Goal: Information Seeking & Learning: Learn about a topic

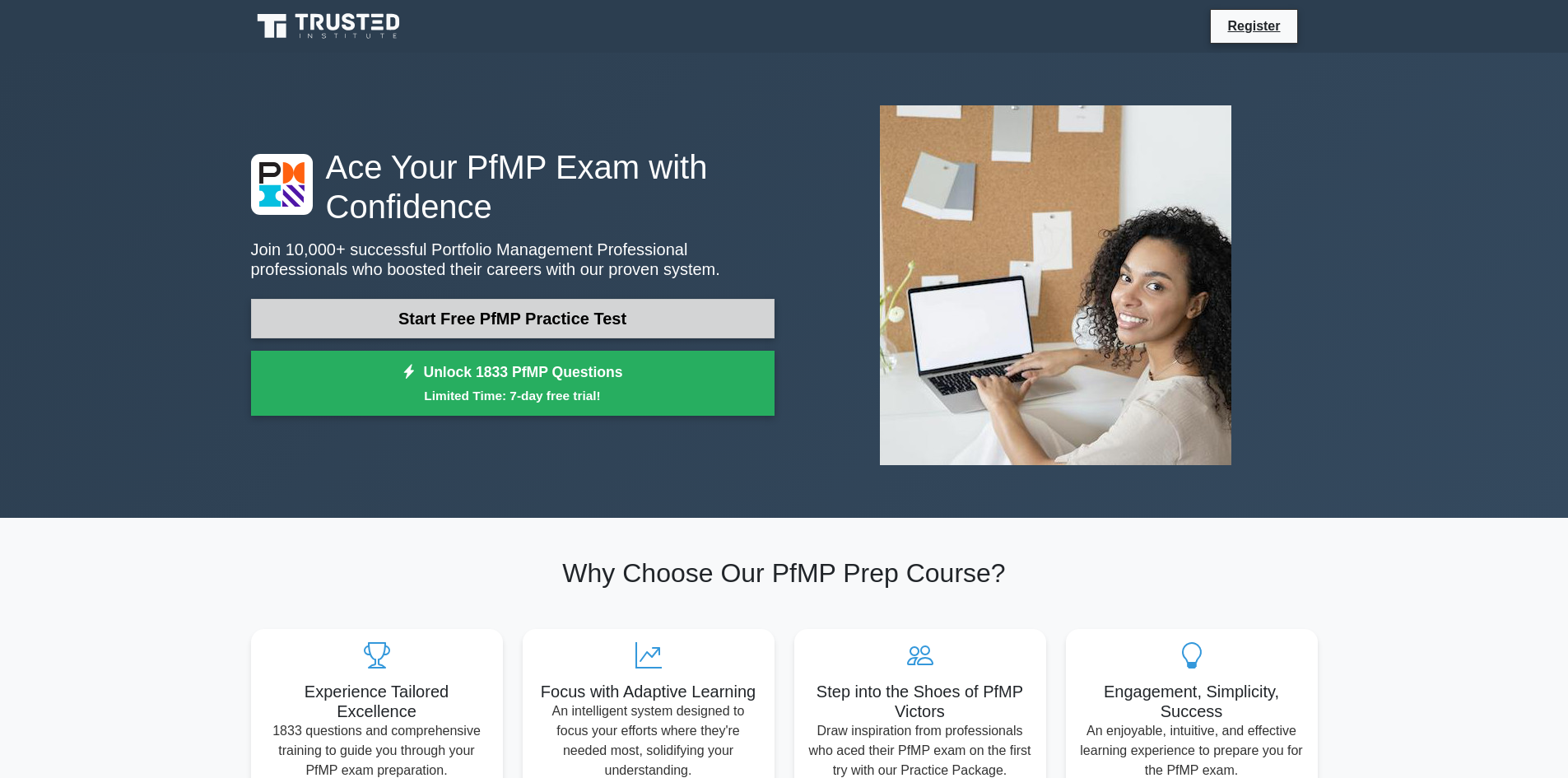
click at [527, 308] on link "Start Free PfMP Practice Test" at bounding box center [513, 319] width 524 height 40
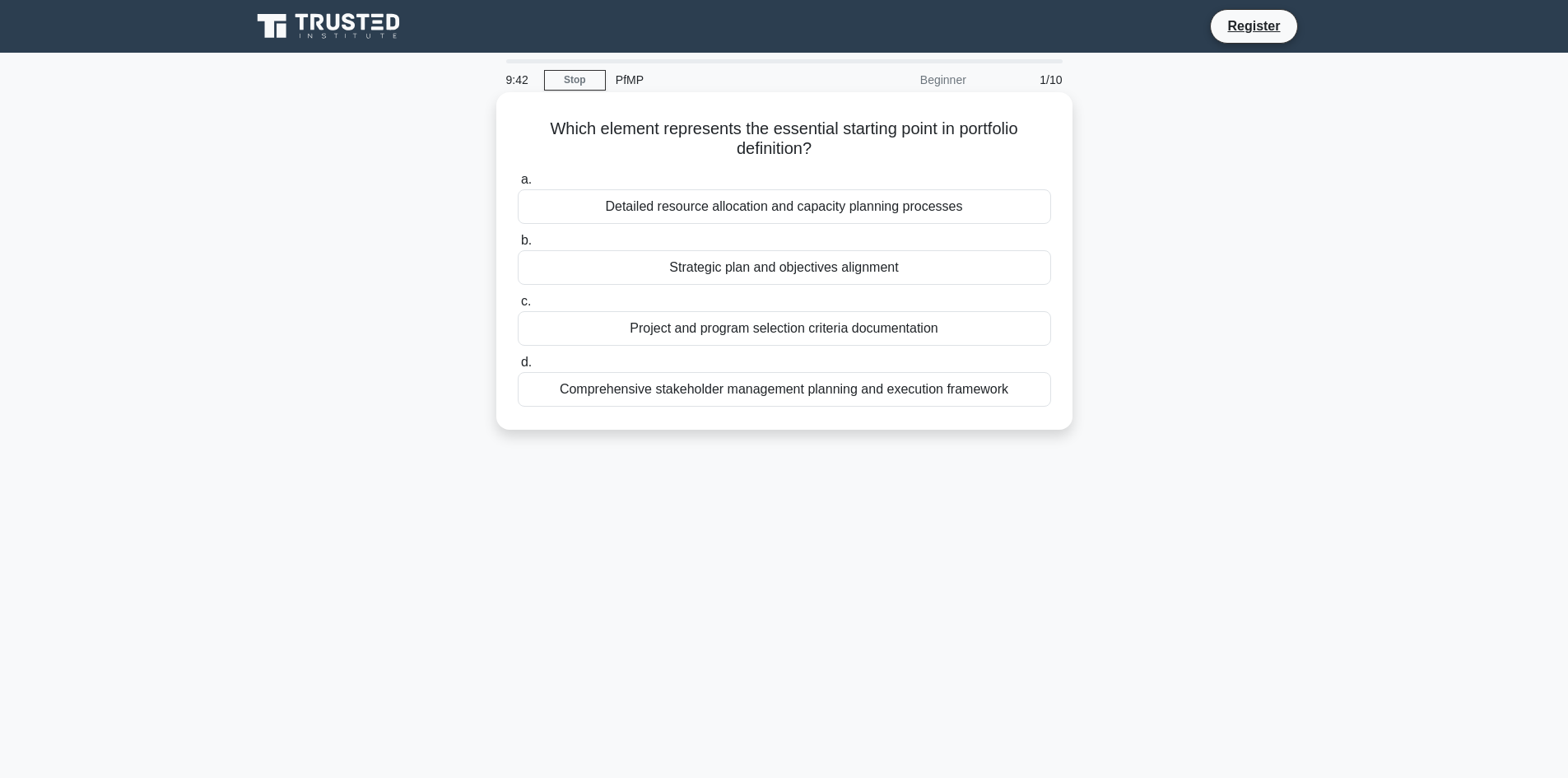
click at [790, 269] on div "Strategic plan and objectives alignment" at bounding box center [784, 267] width 534 height 35
click at [518, 246] on input "b. Strategic plan and objectives alignment" at bounding box center [518, 240] width 0 height 11
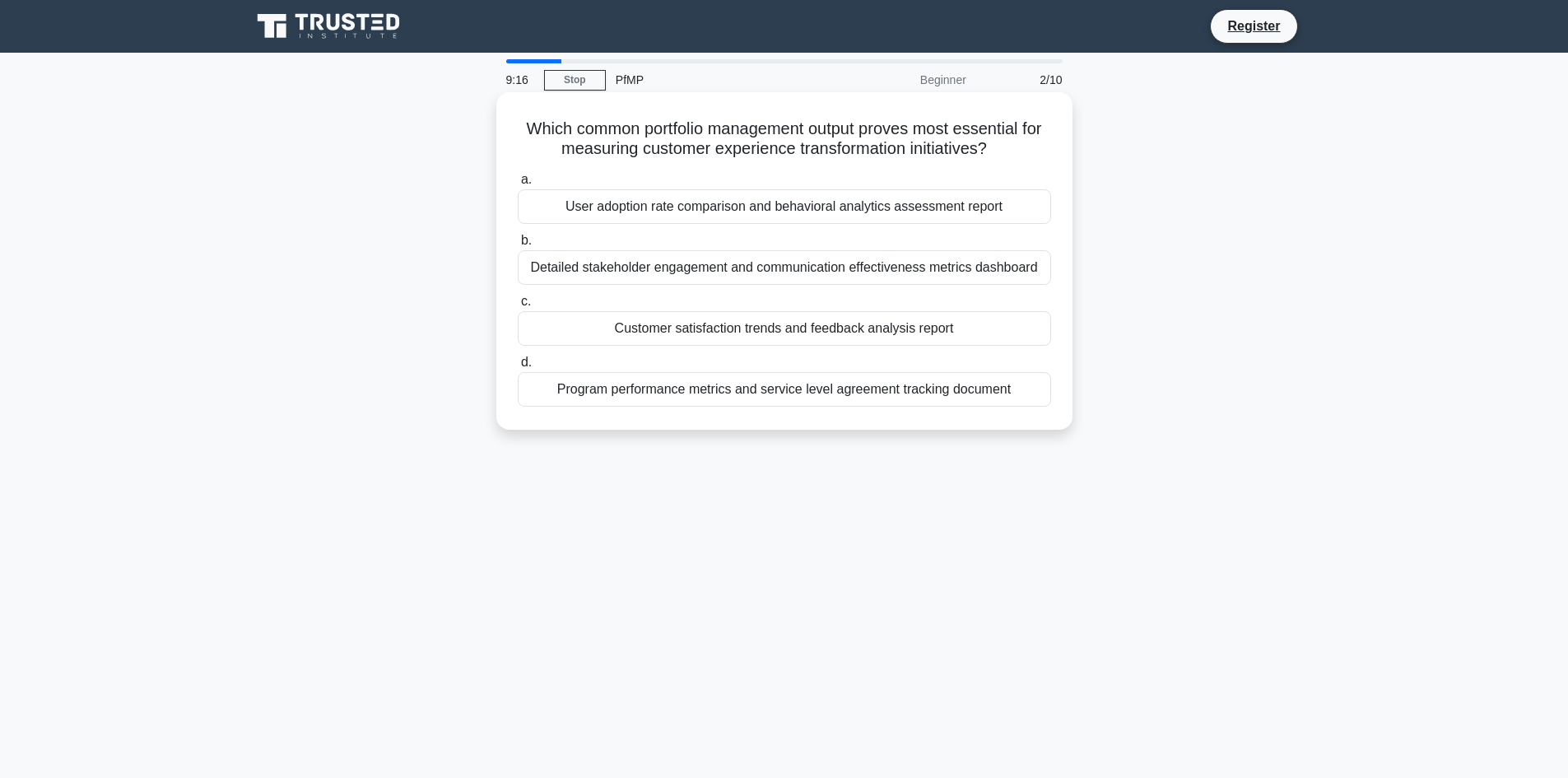
click at [872, 334] on div "Customer satisfaction trends and feedback analysis report" at bounding box center [784, 329] width 534 height 35
click at [518, 307] on input "c. Customer satisfaction trends and feedback analysis report" at bounding box center [518, 302] width 0 height 11
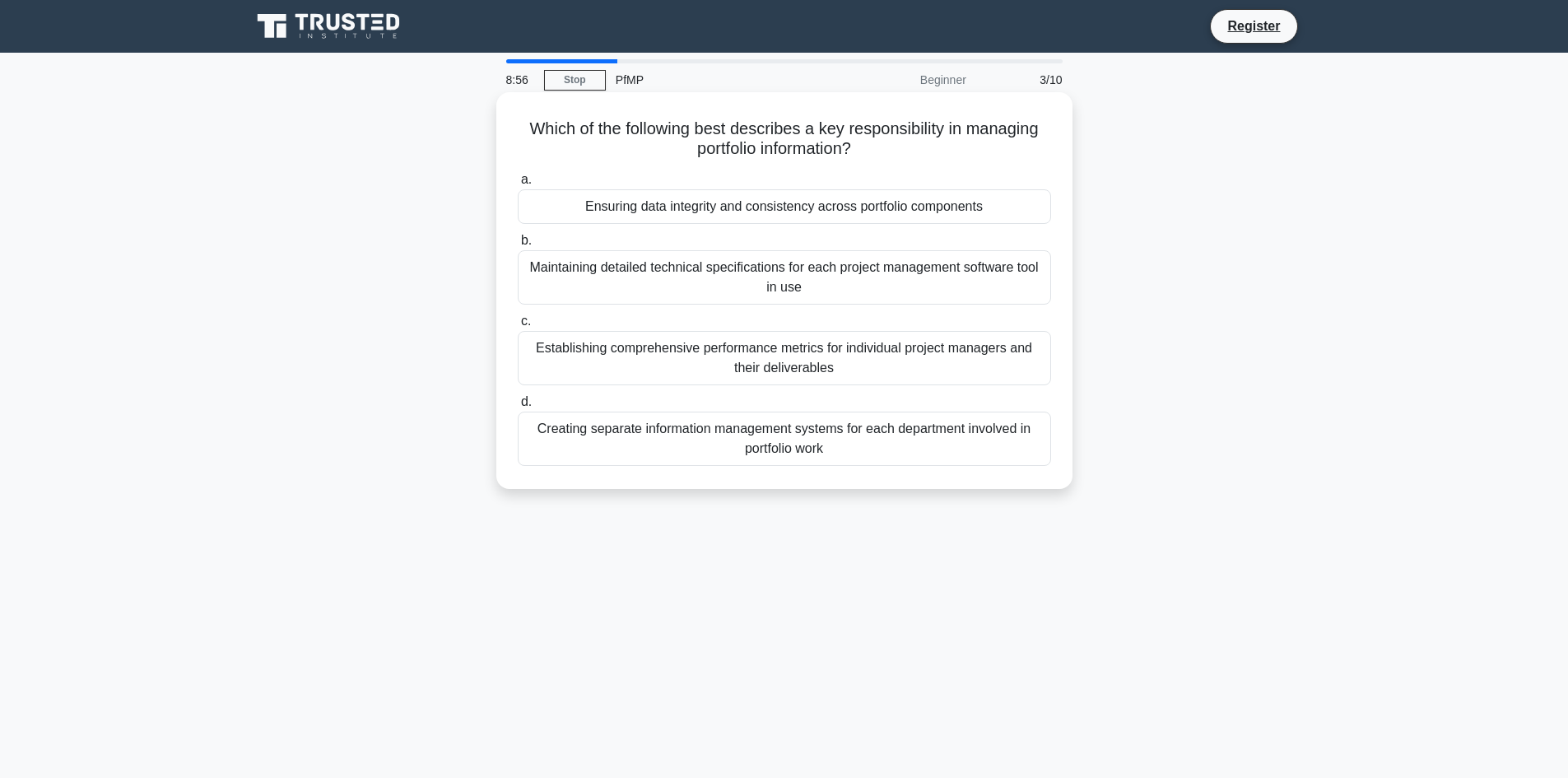
click at [872, 210] on div "Ensuring data integrity and consistency across portfolio components" at bounding box center [784, 206] width 534 height 35
click at [518, 185] on input "a. Ensuring data integrity and consistency across portfolio components" at bounding box center [518, 179] width 0 height 11
